Goal: Information Seeking & Learning: Learn about a topic

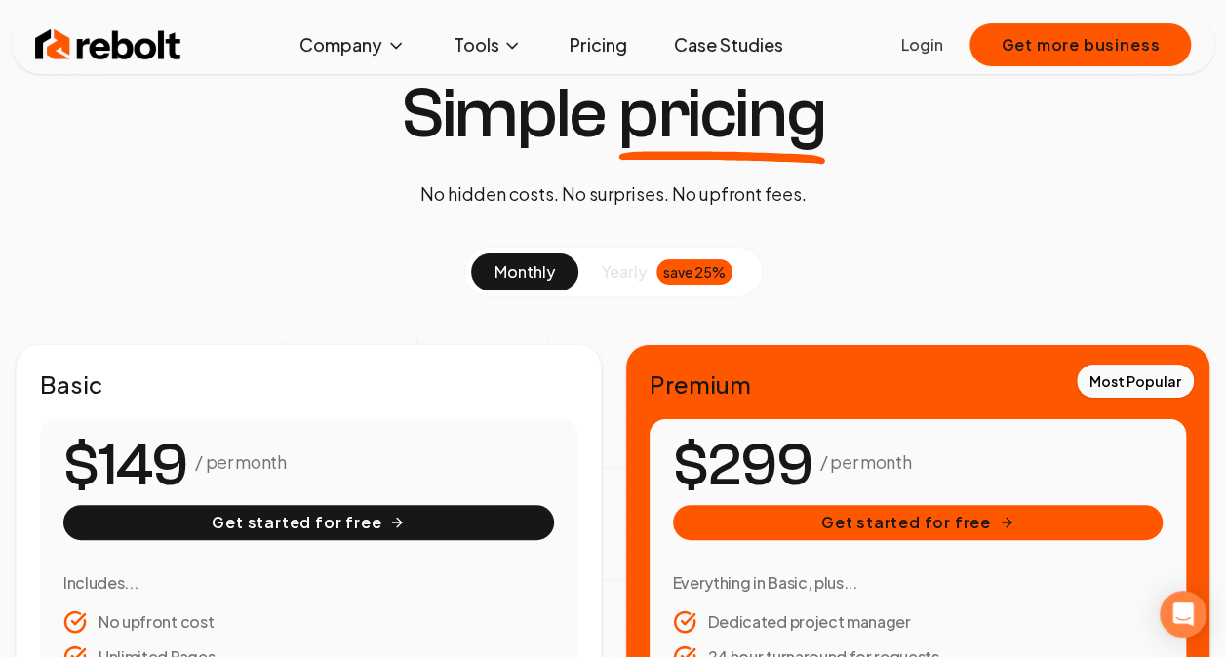
click at [121, 45] on img at bounding box center [108, 44] width 146 height 39
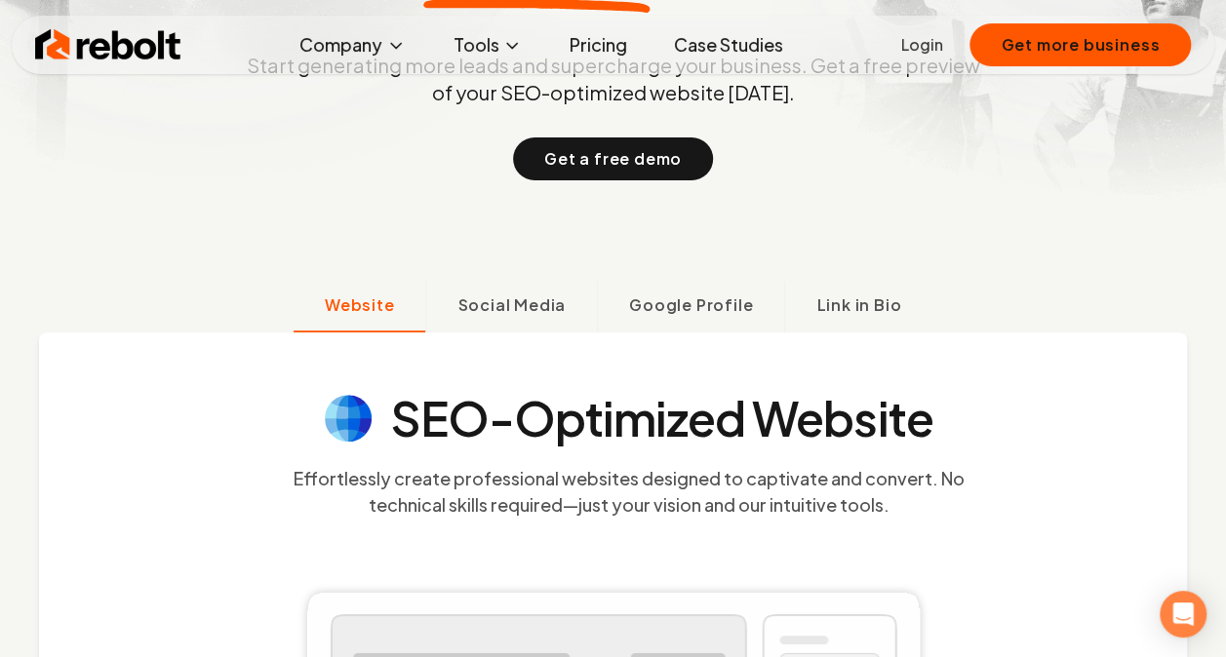
scroll to position [293, 0]
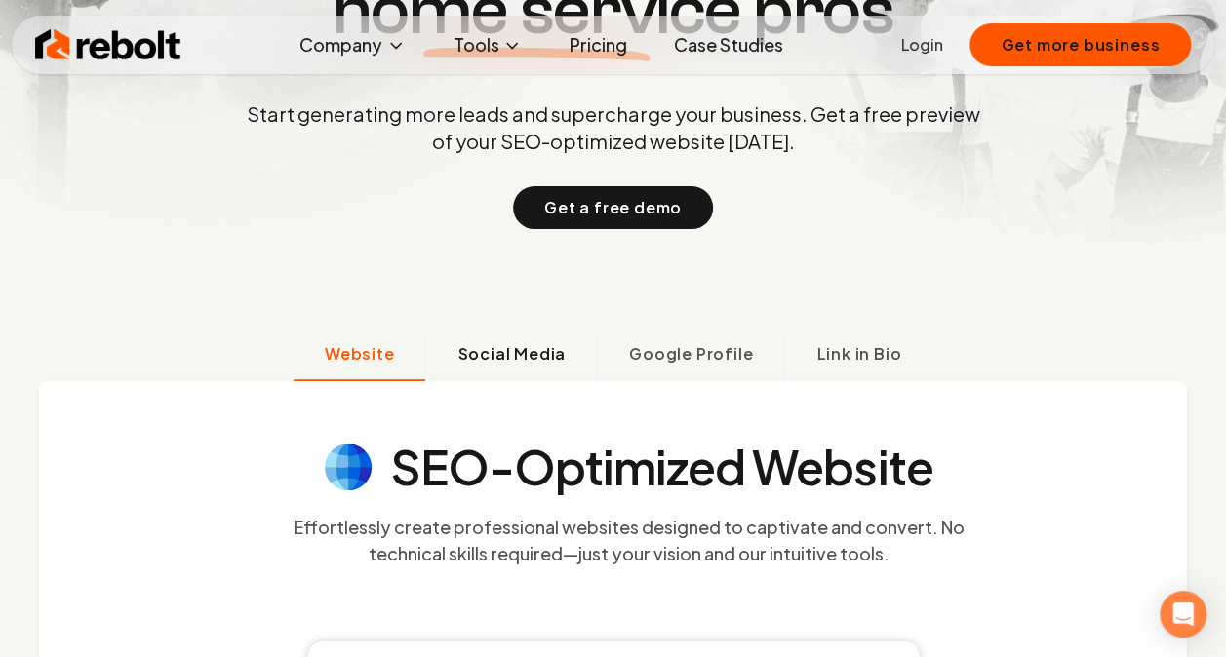
click at [533, 347] on span "Social Media" at bounding box center [511, 353] width 108 height 23
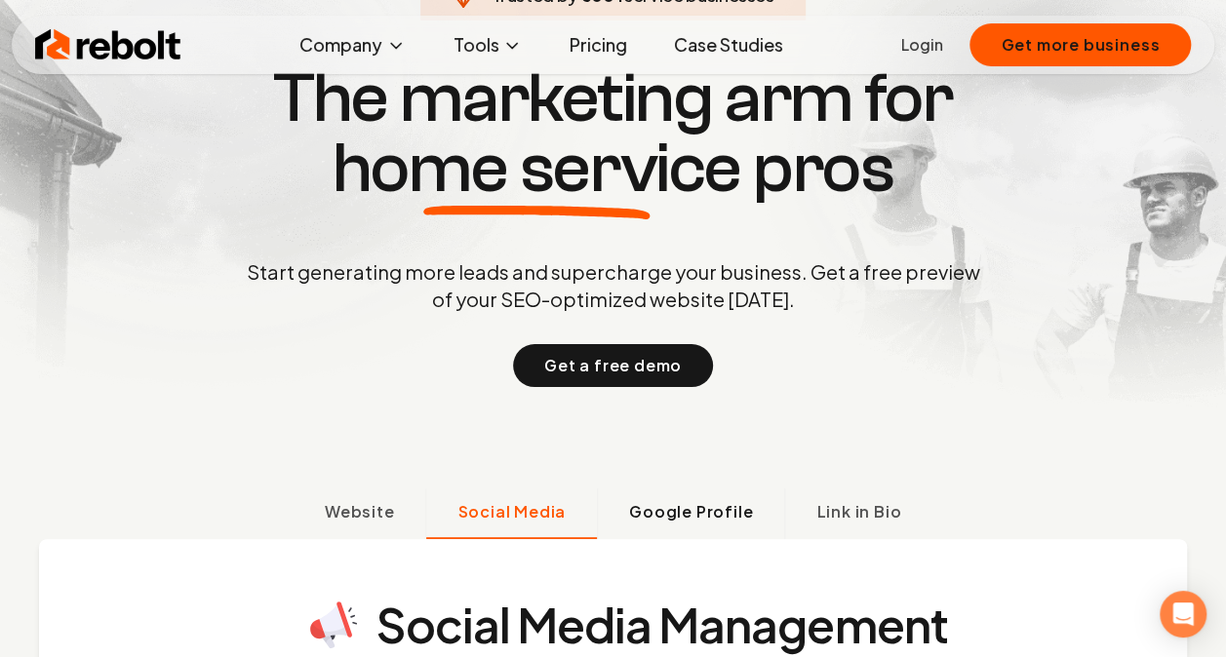
click at [717, 496] on button "Google Profile" at bounding box center [690, 514] width 187 height 51
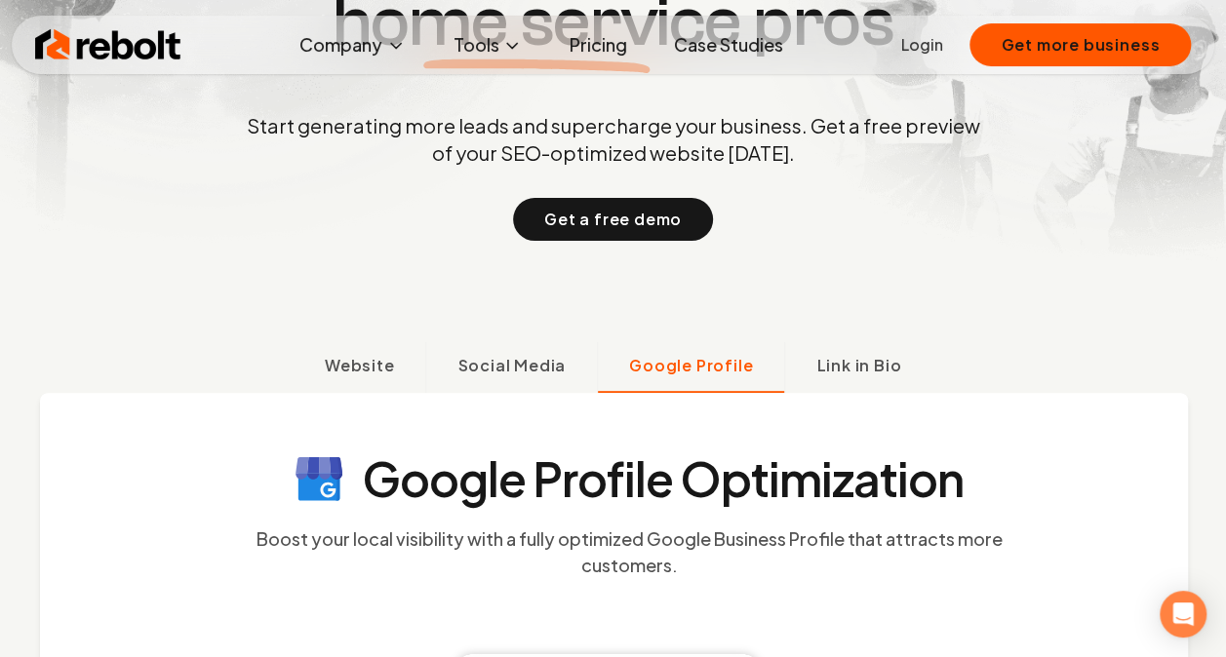
scroll to position [279, 0]
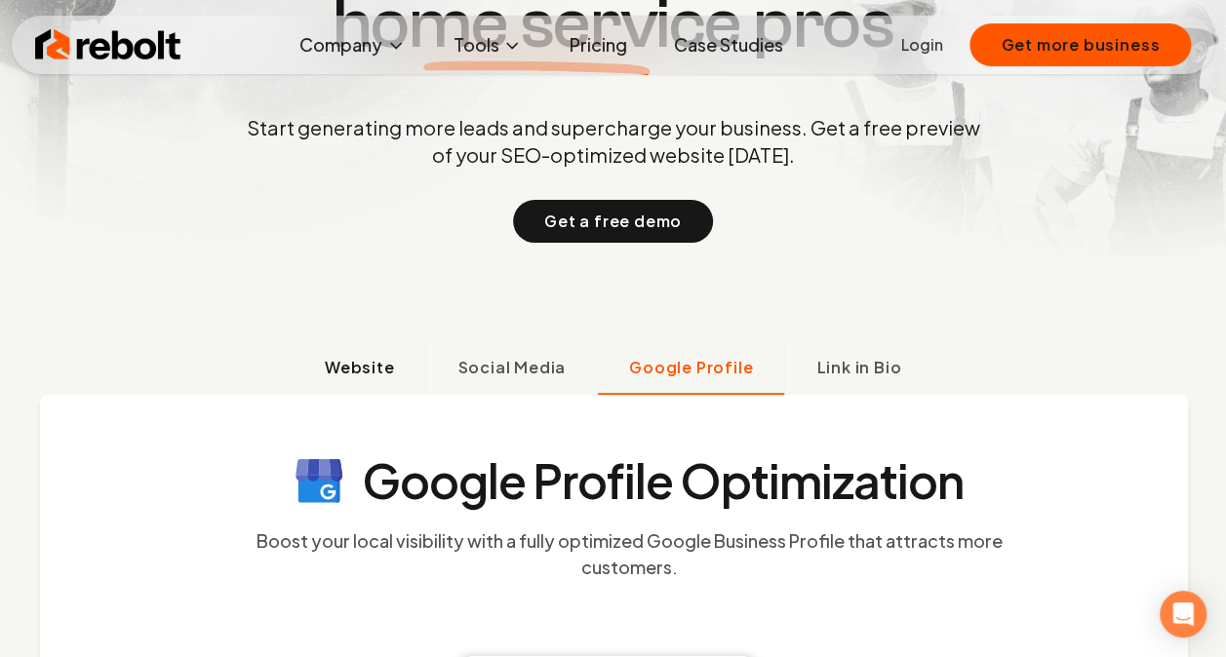
click at [393, 372] on span "Website" at bounding box center [360, 367] width 70 height 23
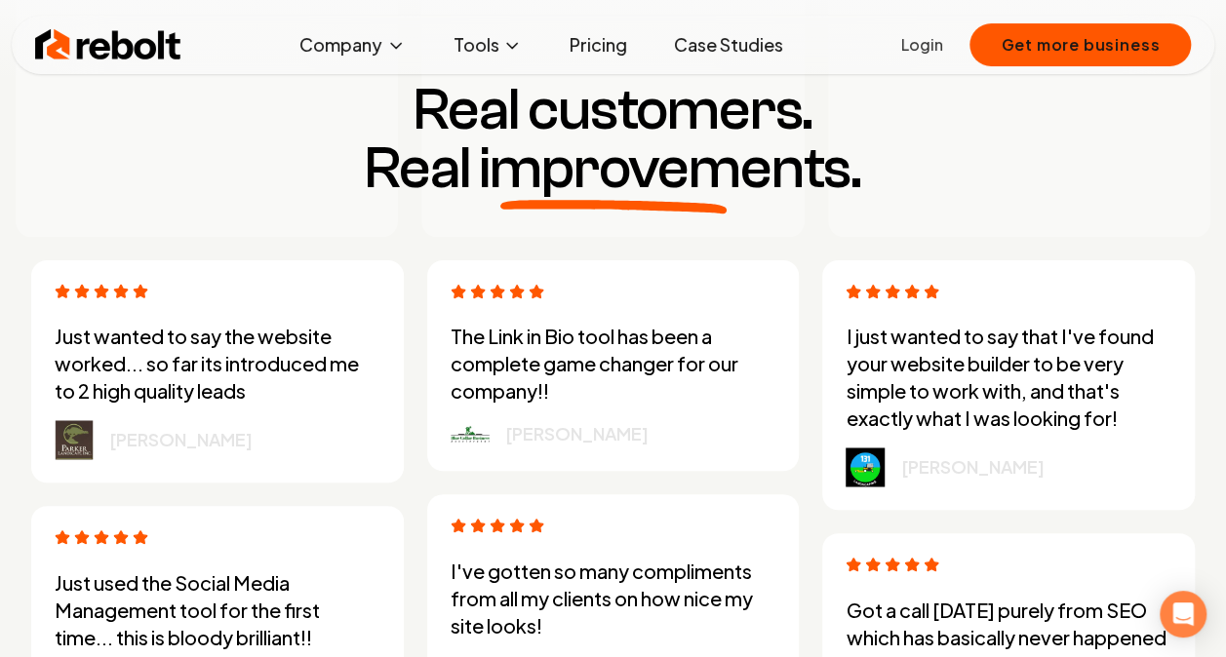
scroll to position [5056, 0]
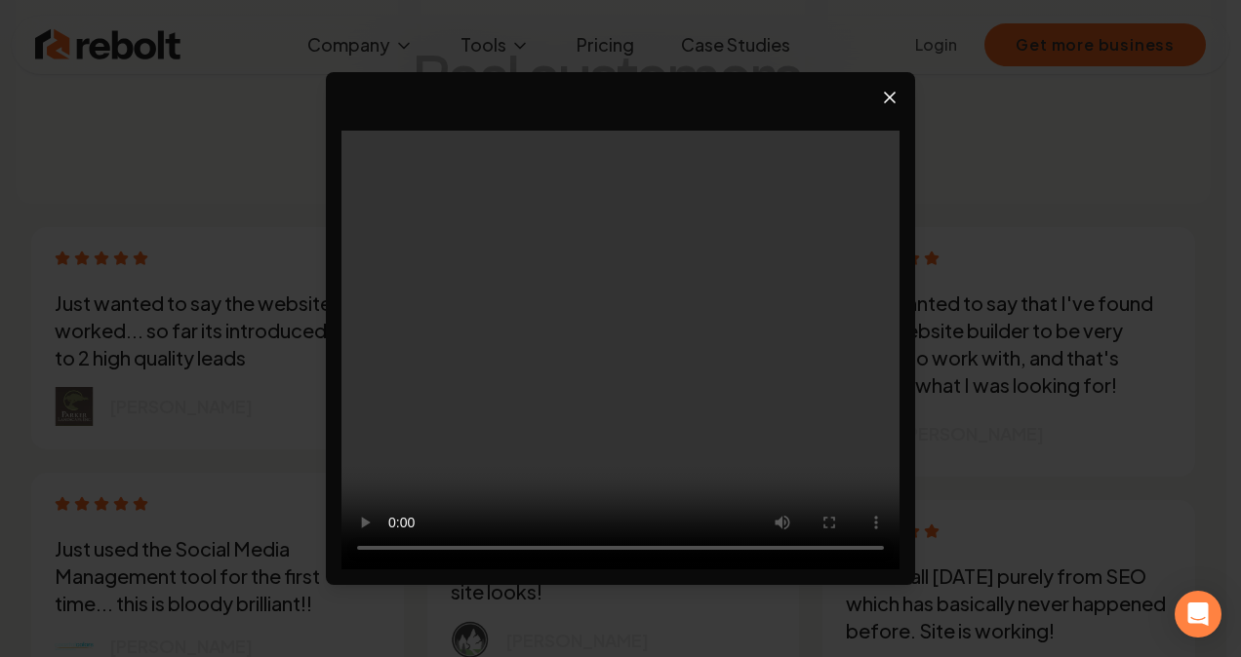
click at [888, 106] on icon "Close video player" at bounding box center [890, 98] width 20 height 20
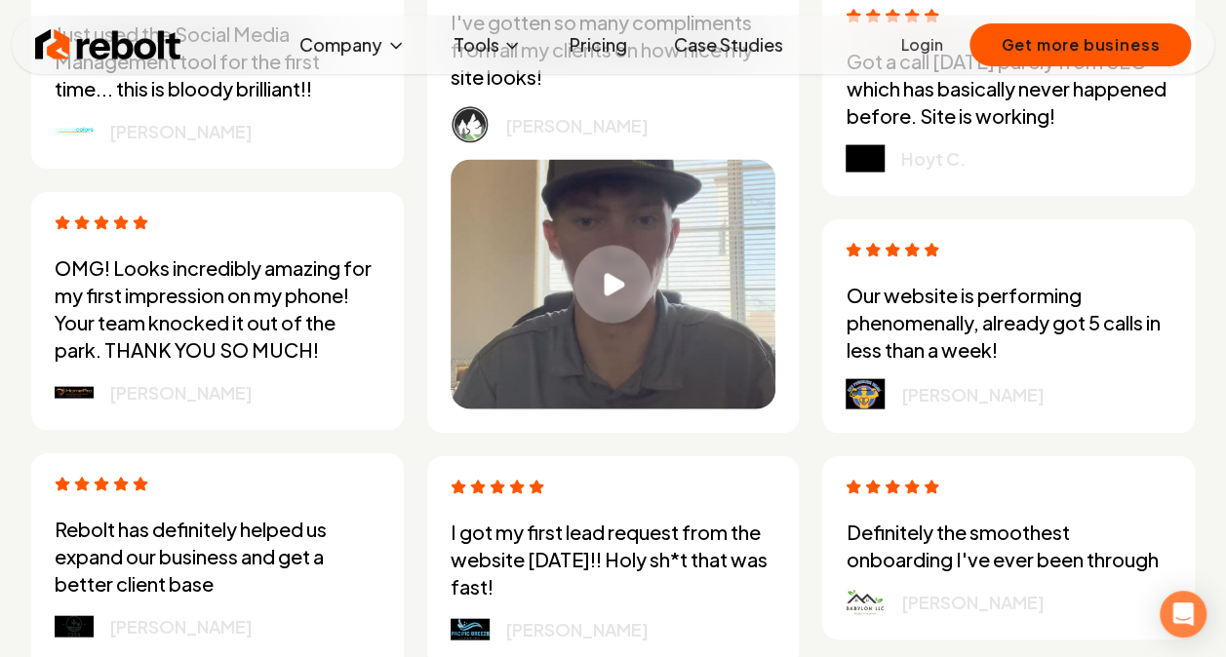
scroll to position [5573, 0]
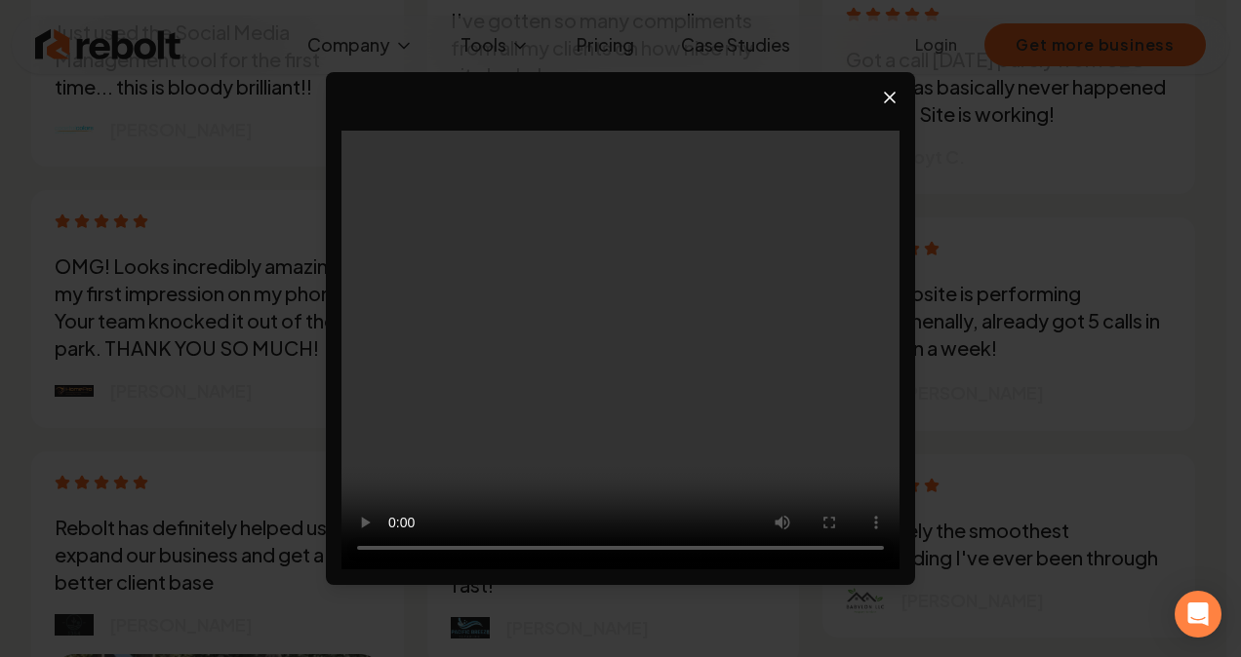
click at [887, 101] on icon "Close video player" at bounding box center [890, 98] width 20 height 20
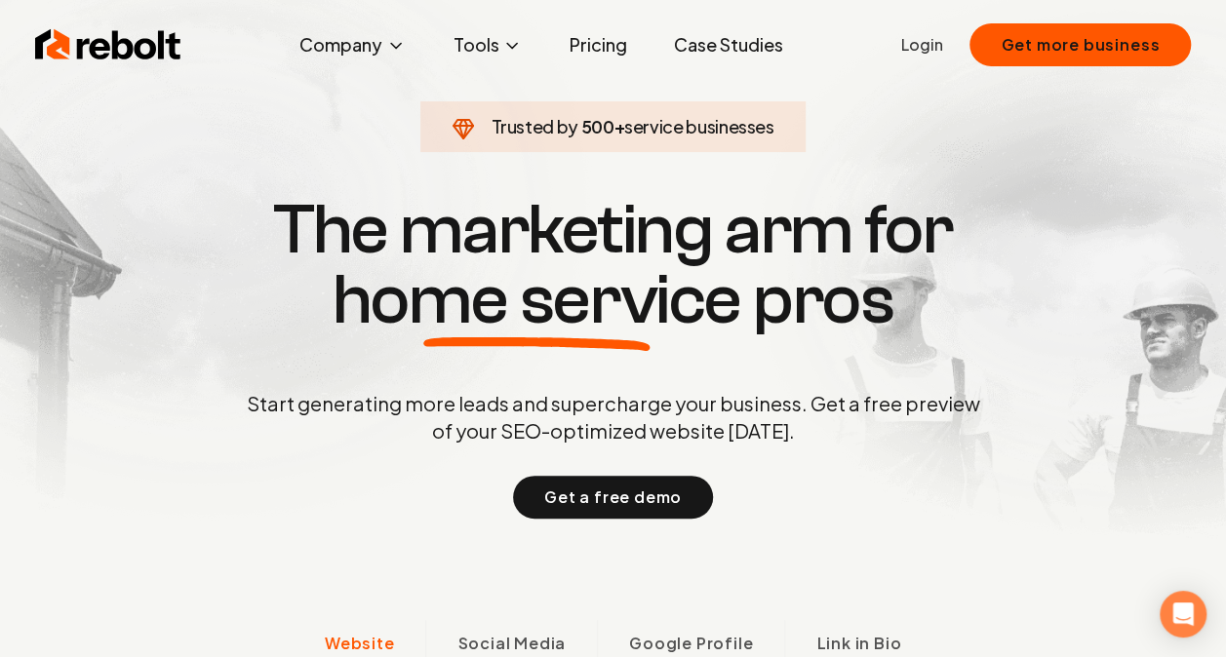
scroll to position [0, 0]
